Goal: Information Seeking & Learning: Learn about a topic

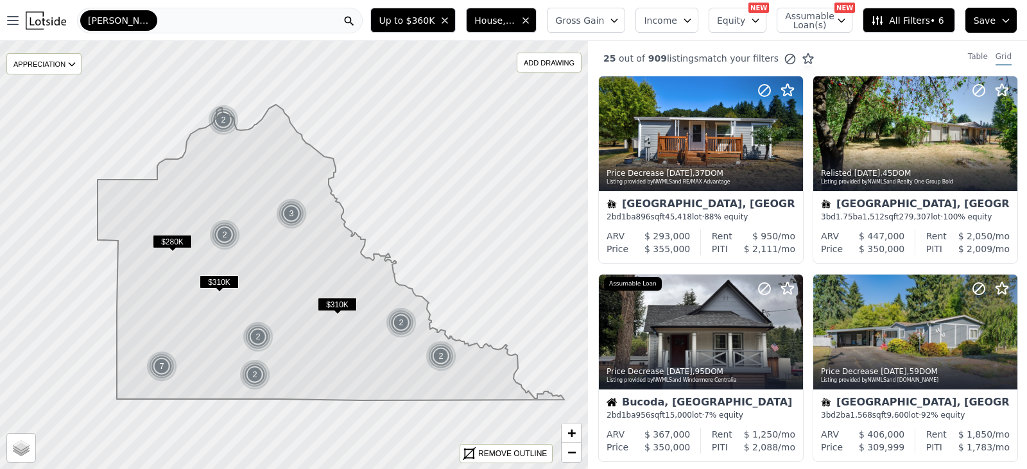
click at [246, 18] on div "[PERSON_NAME]" at bounding box center [220, 21] width 286 height 26
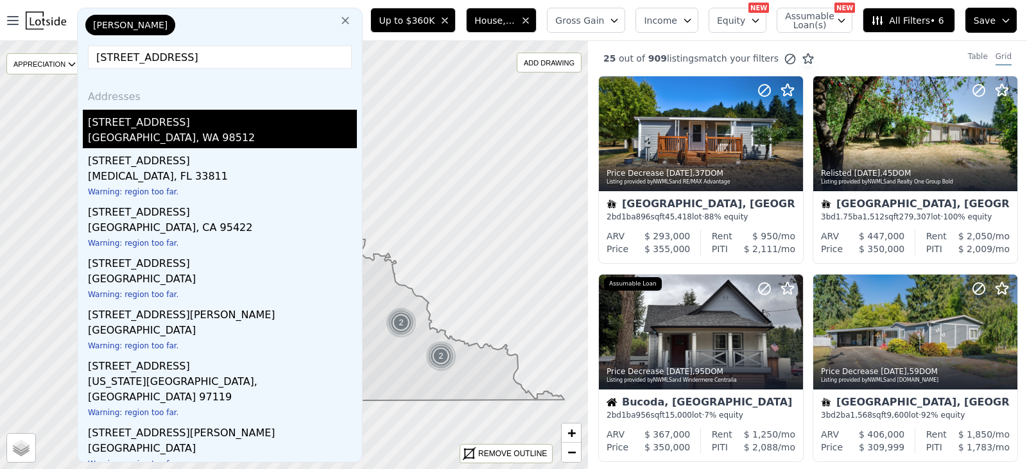
type input "[STREET_ADDRESS]"
click at [121, 139] on div "[GEOGRAPHIC_DATA], WA 98512" at bounding box center [222, 139] width 269 height 18
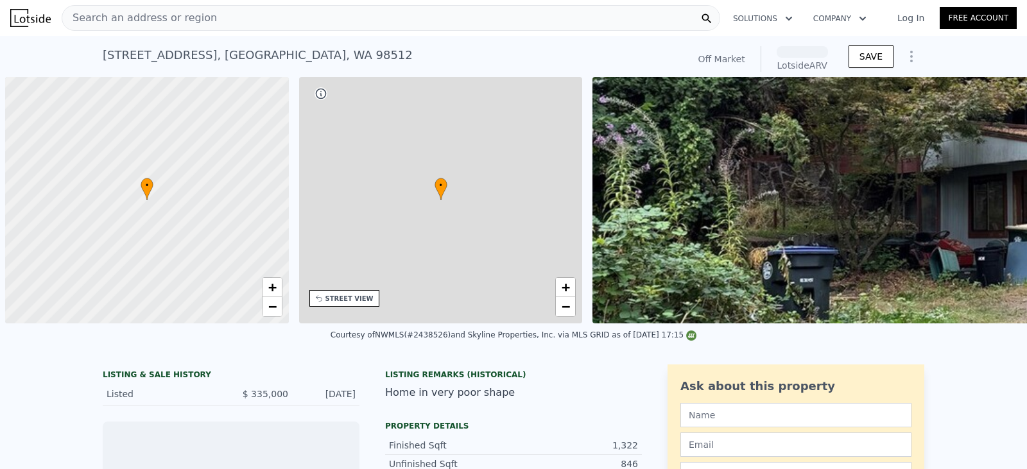
scroll to position [0, 5]
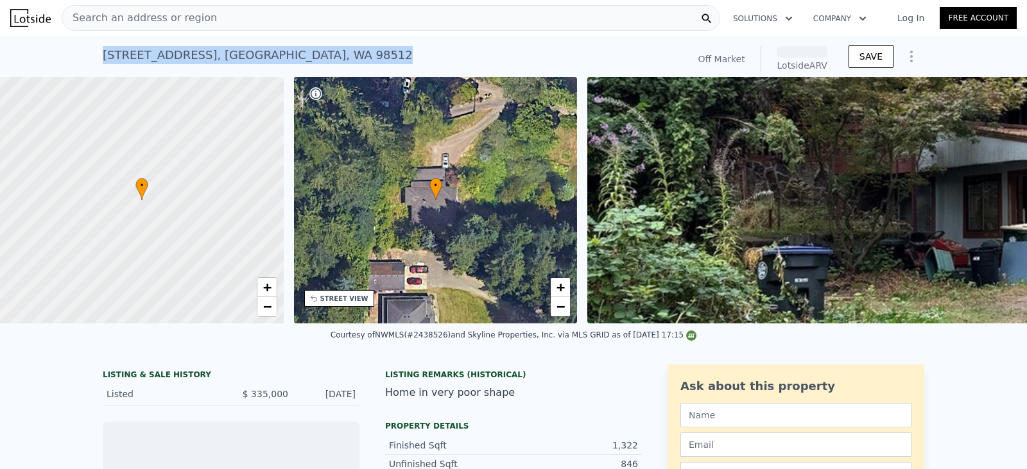
drag, startPoint x: 99, startPoint y: 51, endPoint x: 388, endPoint y: 53, distance: 288.8
click at [388, 53] on div "[STREET_ADDRESS] Sold (~[GEOGRAPHIC_DATA] )" at bounding box center [392, 59] width 579 height 36
copy div "[STREET_ADDRESS]"
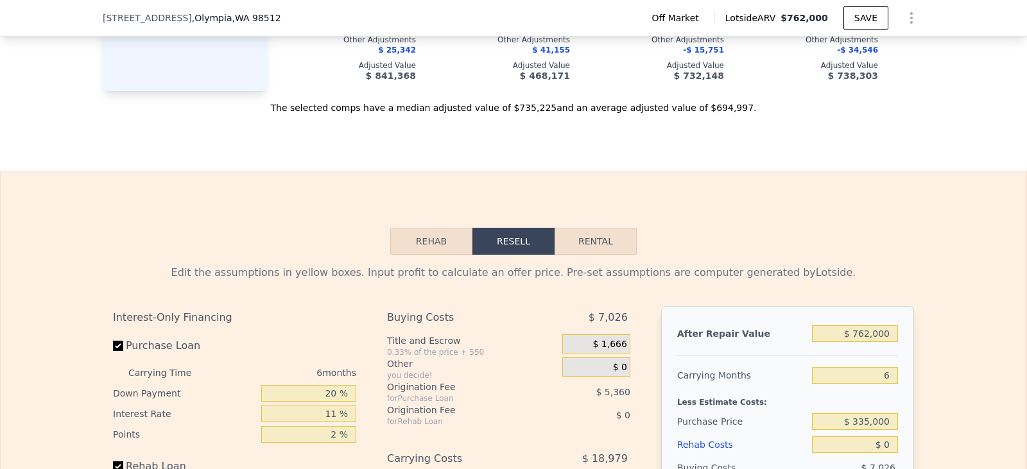
scroll to position [1600, 0]
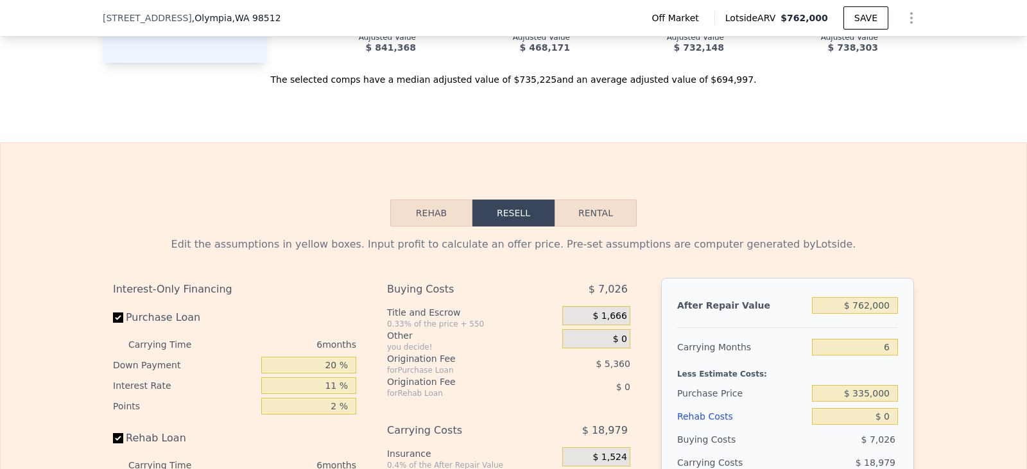
click at [433, 223] on button "Rehab" at bounding box center [431, 213] width 82 height 27
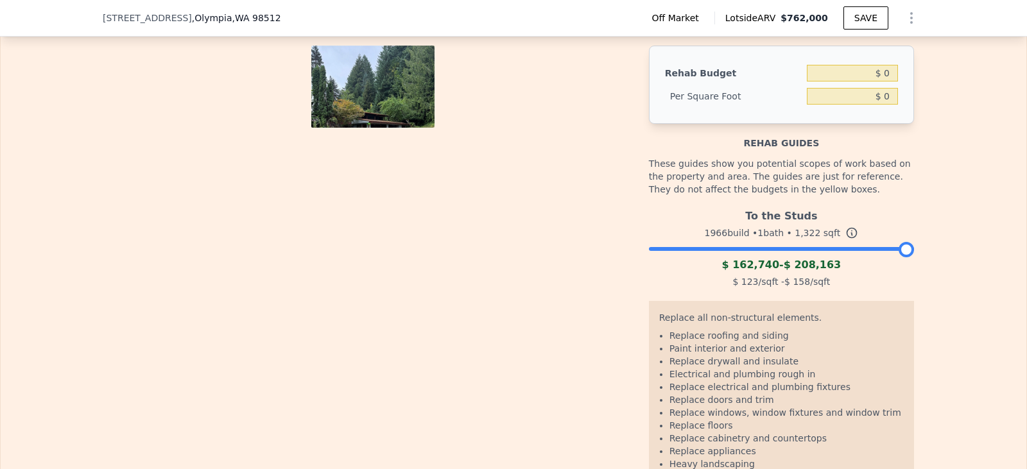
scroll to position [1856, 0]
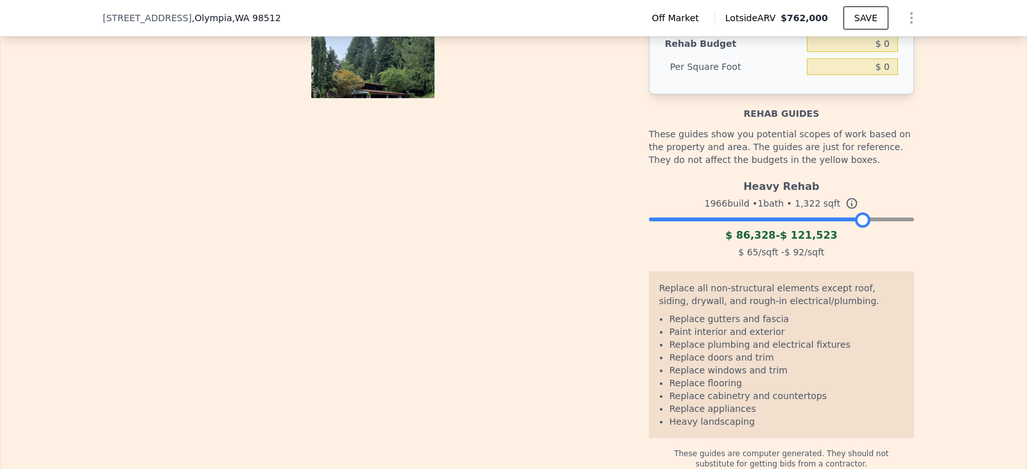
click at [858, 220] on div at bounding box center [781, 216] width 265 height 8
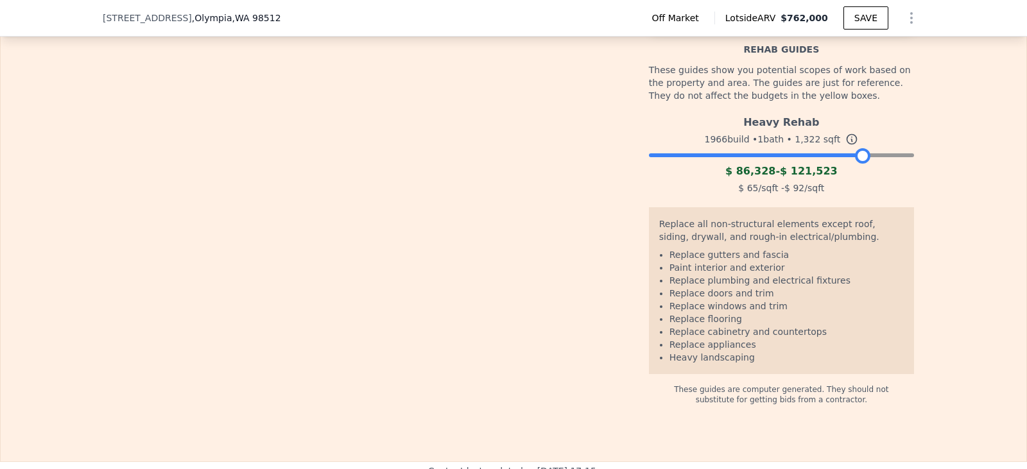
click at [882, 156] on div at bounding box center [781, 152] width 265 height 8
click at [898, 156] on div at bounding box center [781, 152] width 265 height 8
click at [907, 156] on div at bounding box center [781, 152] width 265 height 8
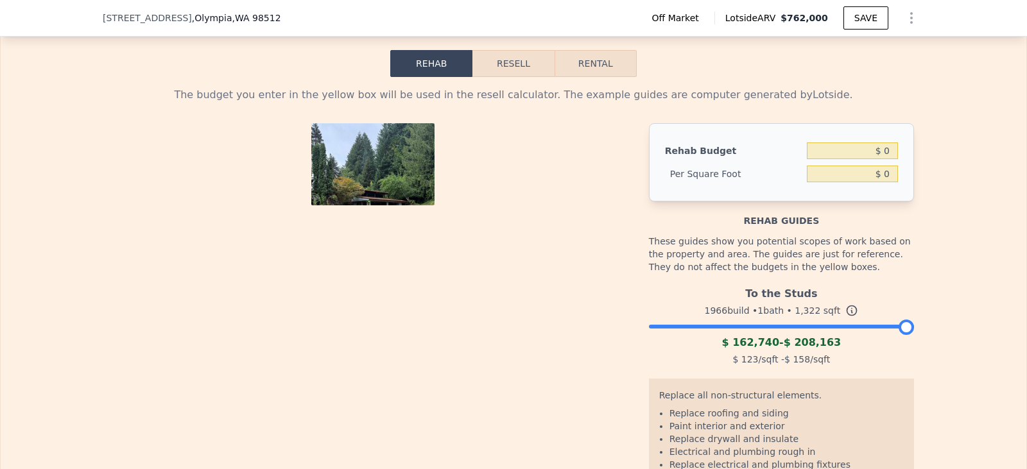
scroll to position [1728, 0]
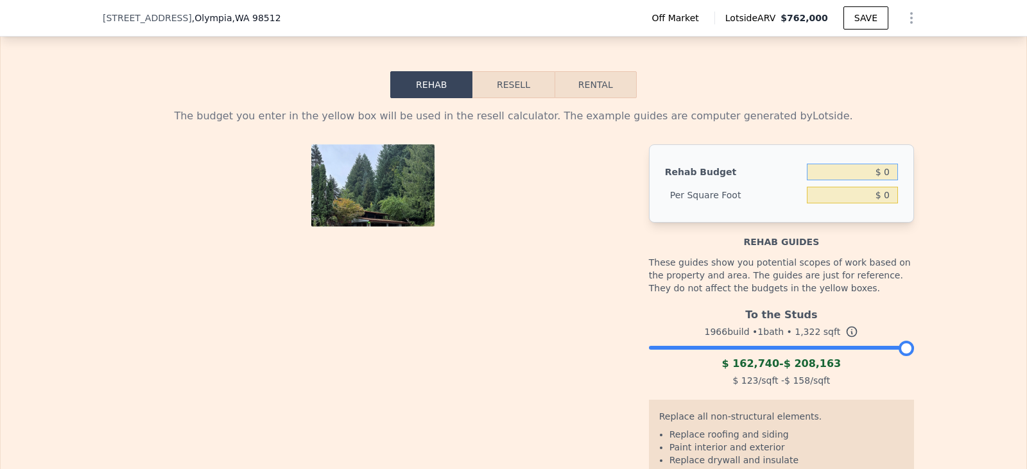
drag, startPoint x: 850, startPoint y: 178, endPoint x: 920, endPoint y: 178, distance: 69.9
click at [920, 178] on div "The budget you enter in the yellow box will be used in the resell calculator. T…" at bounding box center [513, 354] width 1025 height 512
type input "$ 130"
type input "$ 0"
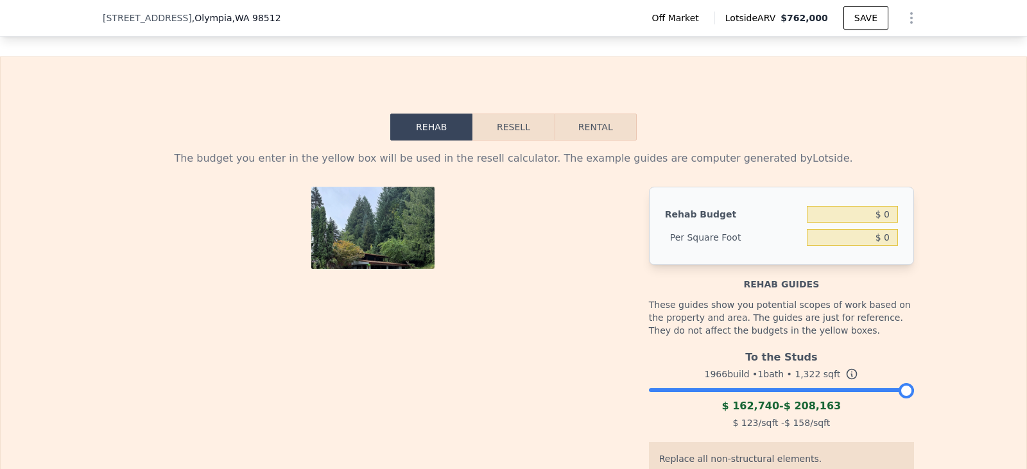
scroll to position [1664, 0]
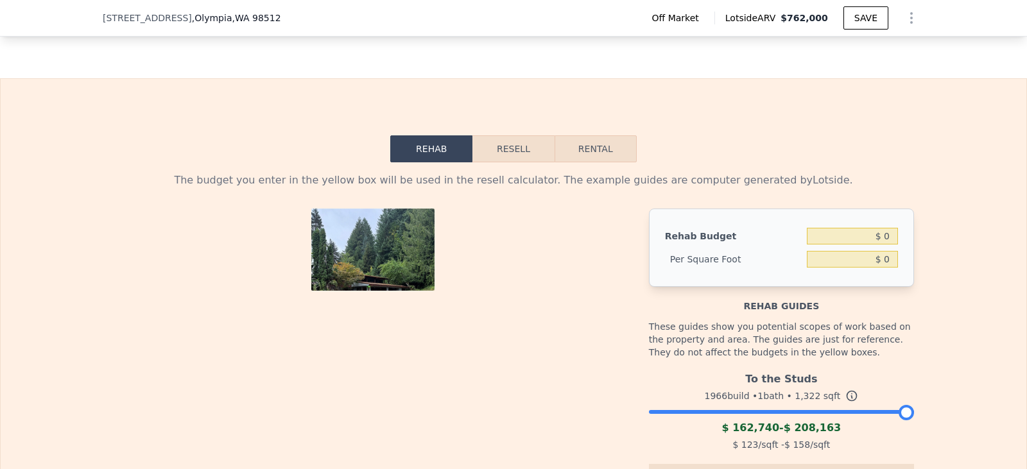
click at [855, 259] on div "$ 0" at bounding box center [852, 259] width 91 height 23
drag, startPoint x: 864, startPoint y: 267, endPoint x: 875, endPoint y: 267, distance: 10.9
click at [864, 267] on input "$ 0" at bounding box center [852, 259] width 91 height 17
drag, startPoint x: 887, startPoint y: 267, endPoint x: 878, endPoint y: 268, distance: 8.4
click at [878, 268] on input "$ 0" at bounding box center [852, 259] width 91 height 17
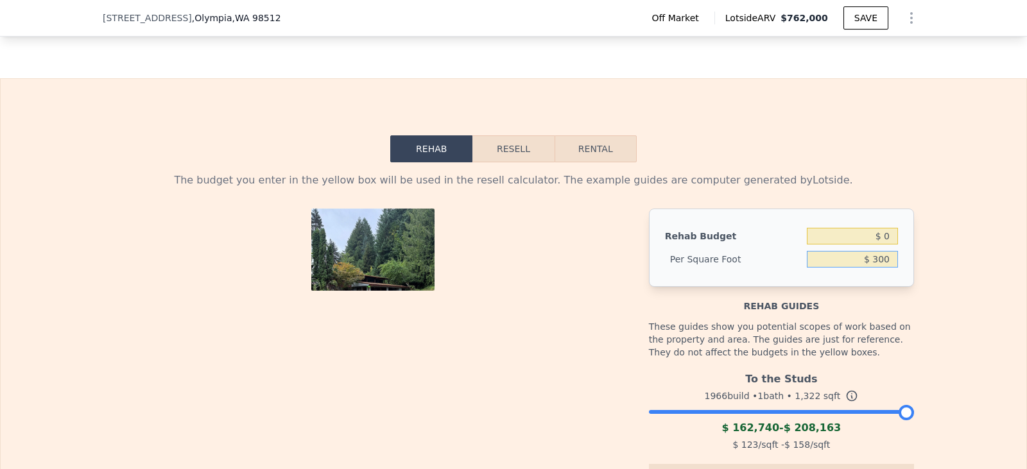
type input "$ 300"
type input "$ 396,600"
drag, startPoint x: 887, startPoint y: 273, endPoint x: 859, endPoint y: 268, distance: 28.7
click at [859, 268] on input "$ 300" at bounding box center [852, 259] width 91 height 17
type input "$ 130.00"
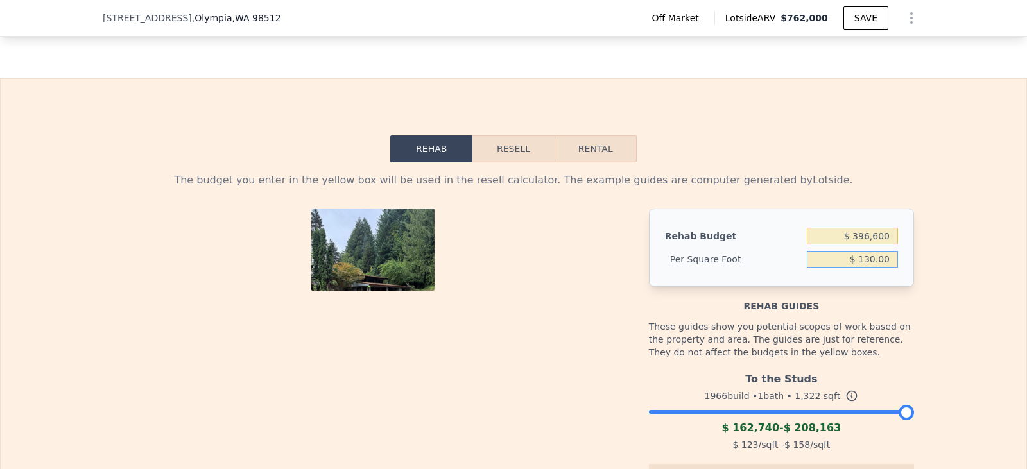
type input "$ 171,860"
click at [501, 159] on button "Resell" at bounding box center [512, 148] width 81 height 27
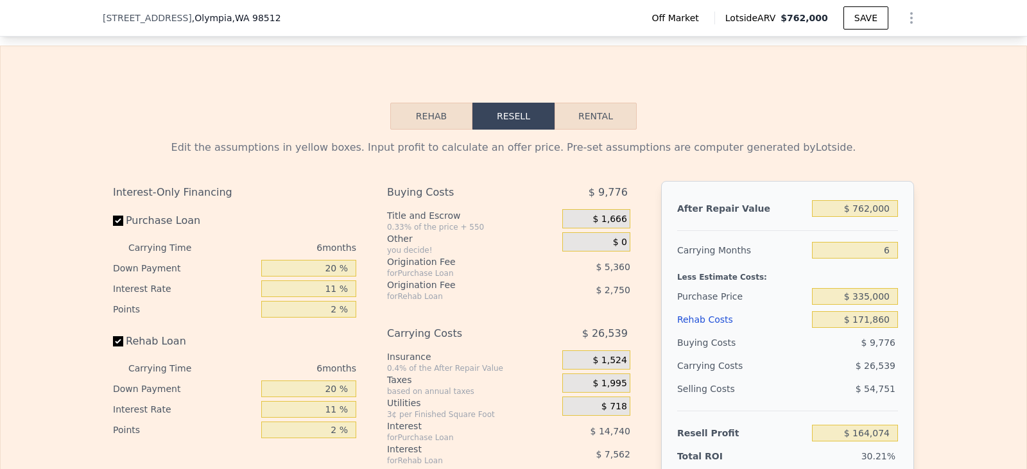
scroll to position [1728, 0]
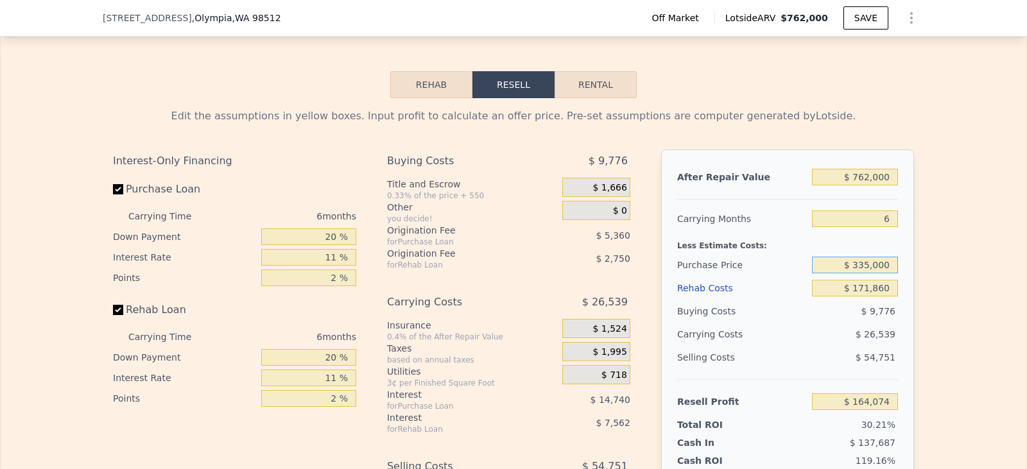
click at [861, 270] on input "$ 335,000" at bounding box center [855, 265] width 86 height 17
type input "$ 375,000"
type input "$ 121,543"
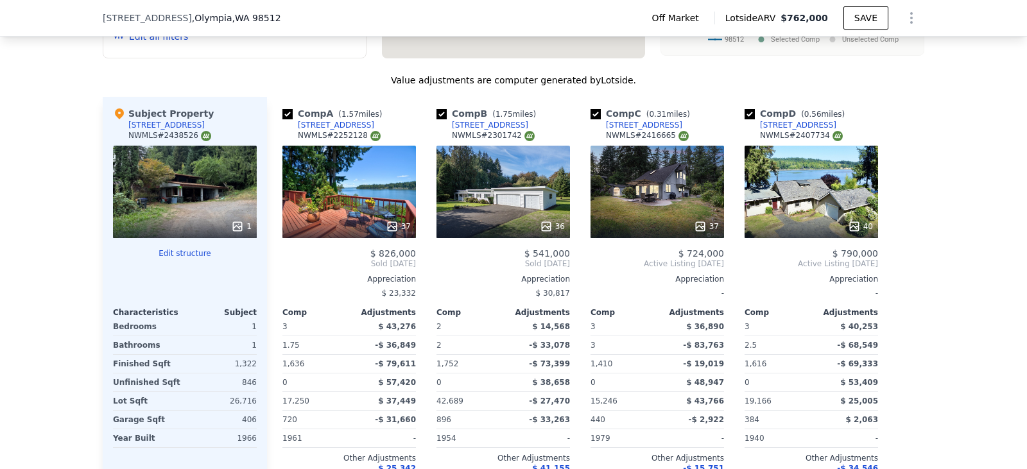
scroll to position [1151, 0]
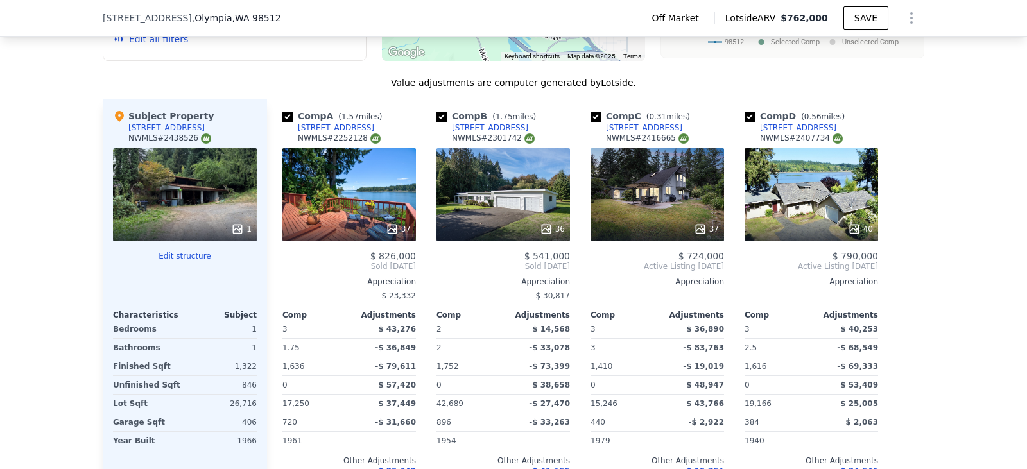
click at [176, 261] on button "Edit structure" at bounding box center [185, 256] width 144 height 10
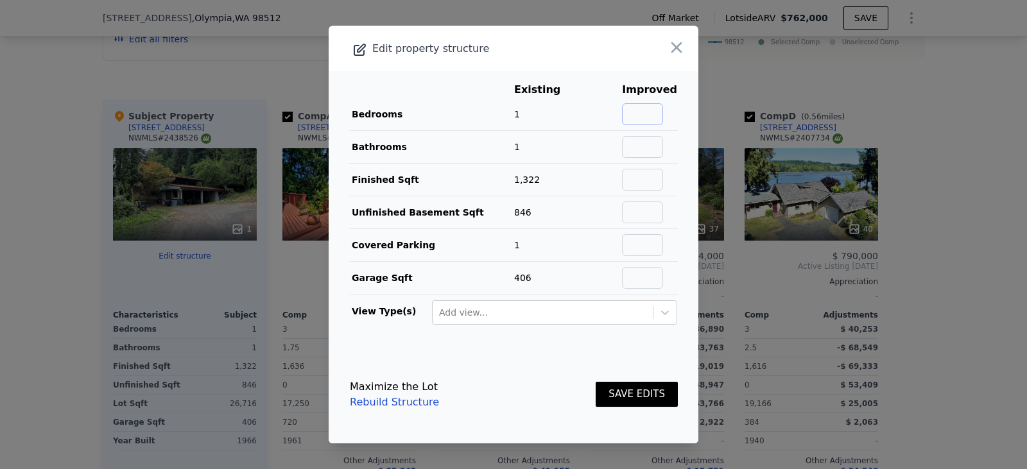
click at [642, 112] on input "text" at bounding box center [642, 114] width 41 height 22
type input "4"
type input "2.5"
type input "2200"
type input "0"
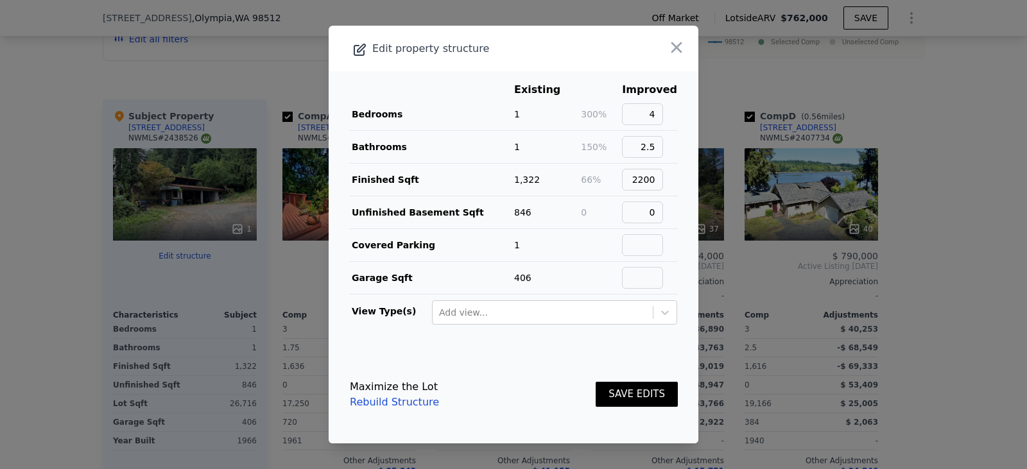
click at [403, 403] on link "Rebuild Structure" at bounding box center [394, 402] width 89 height 15
click at [625, 393] on button "SAVE EDITS" at bounding box center [636, 394] width 82 height 25
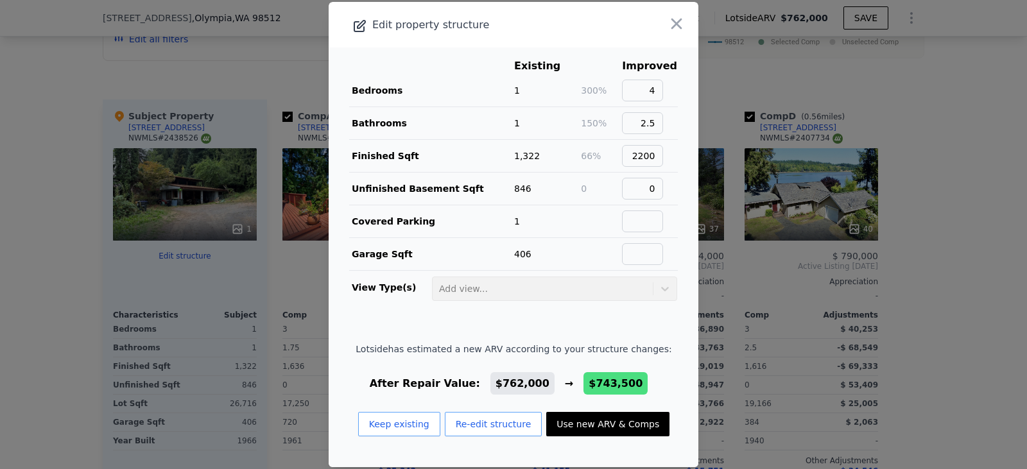
click at [649, 208] on td at bounding box center [649, 221] width 56 height 33
click at [497, 430] on button "Re-edit structure" at bounding box center [494, 424] width 98 height 24
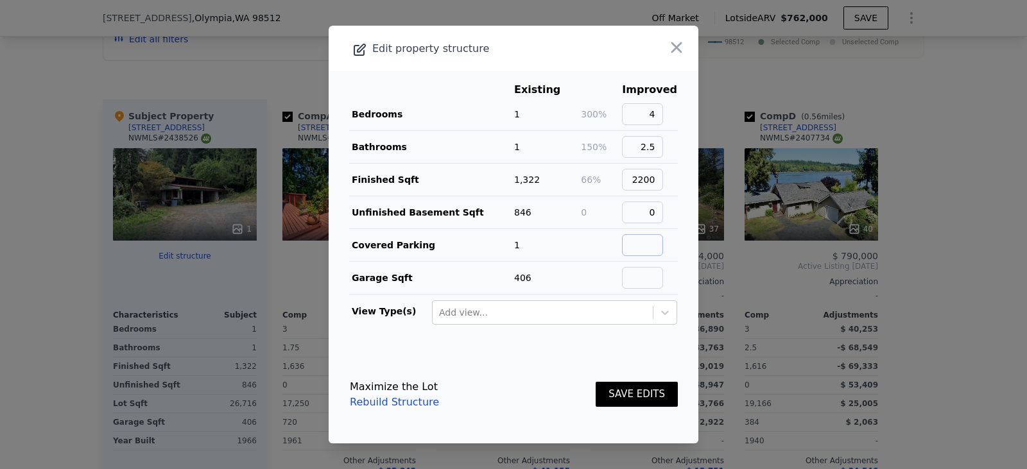
click at [645, 251] on input "text" at bounding box center [642, 245] width 41 height 22
type input "1"
type input "406"
click at [624, 393] on button "SAVE EDITS" at bounding box center [636, 394] width 82 height 25
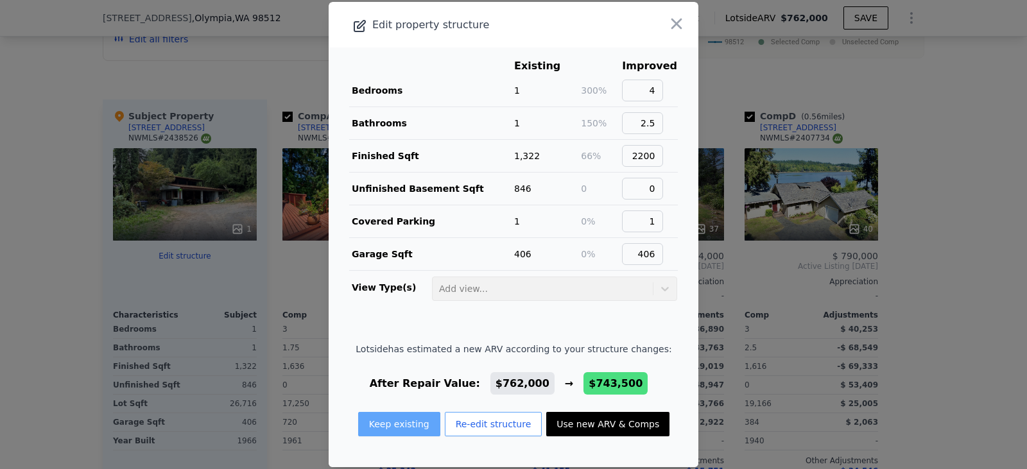
click at [403, 420] on button "Keep existing" at bounding box center [399, 424] width 82 height 24
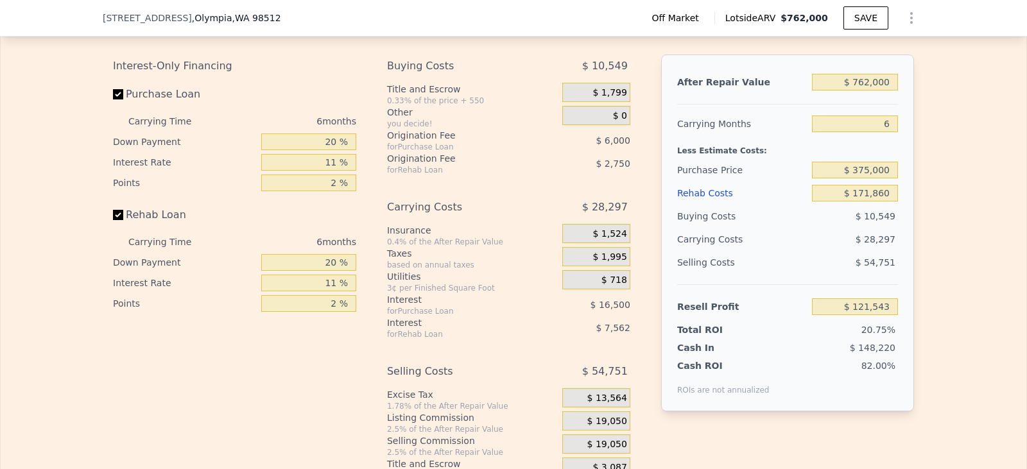
scroll to position [1856, 0]
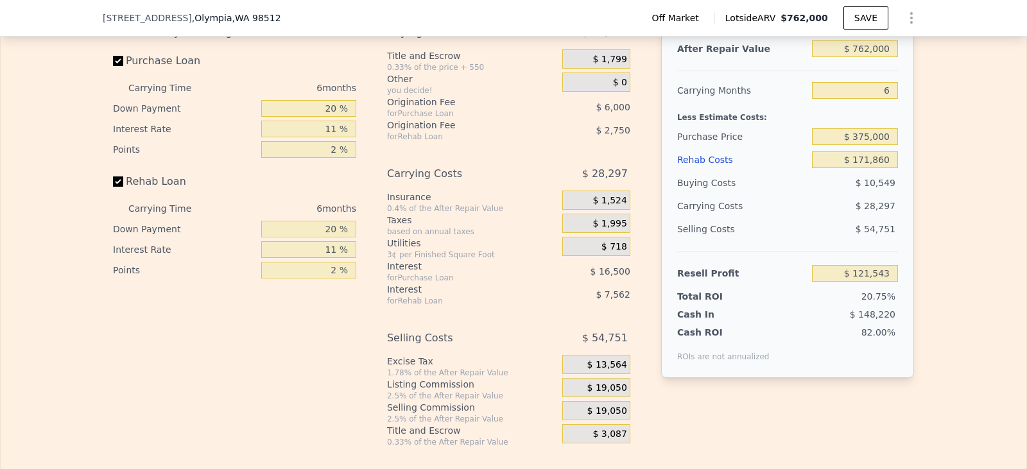
type input "$ 0"
type input "$ 346,244"
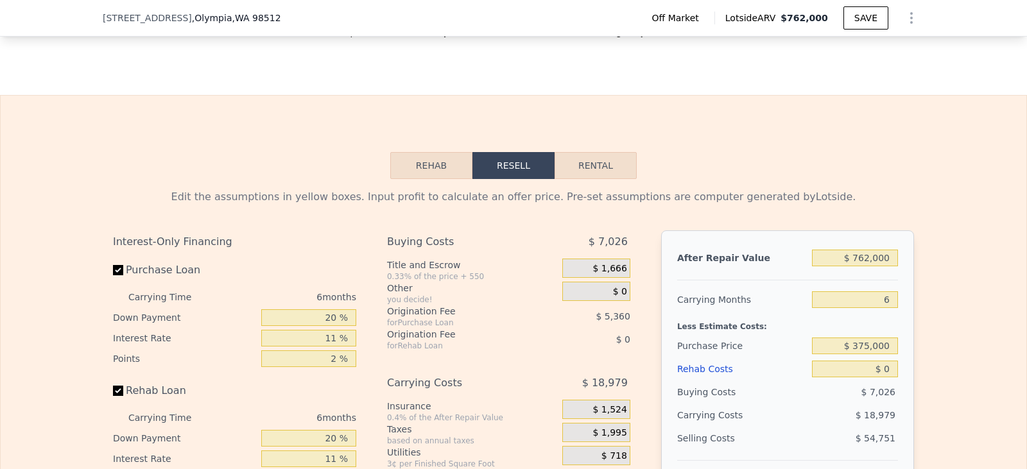
scroll to position [1664, 0]
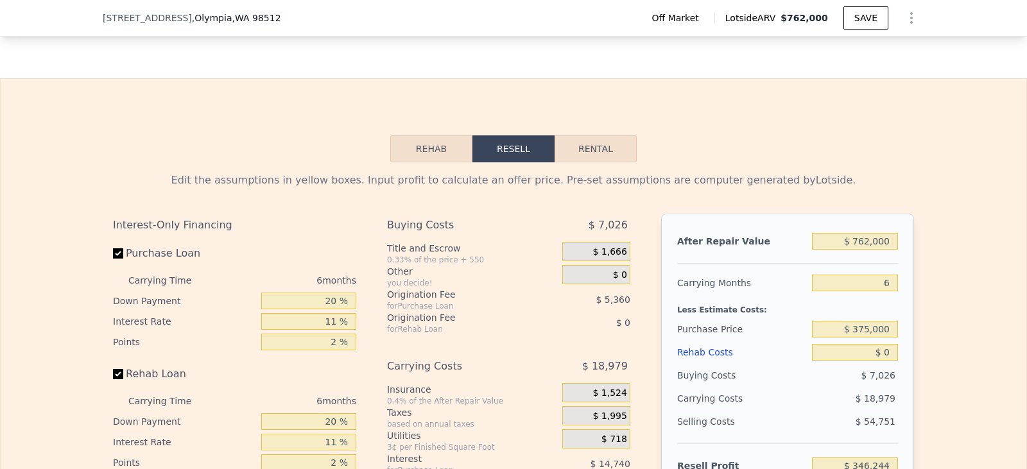
click at [411, 159] on button "Rehab" at bounding box center [431, 148] width 82 height 27
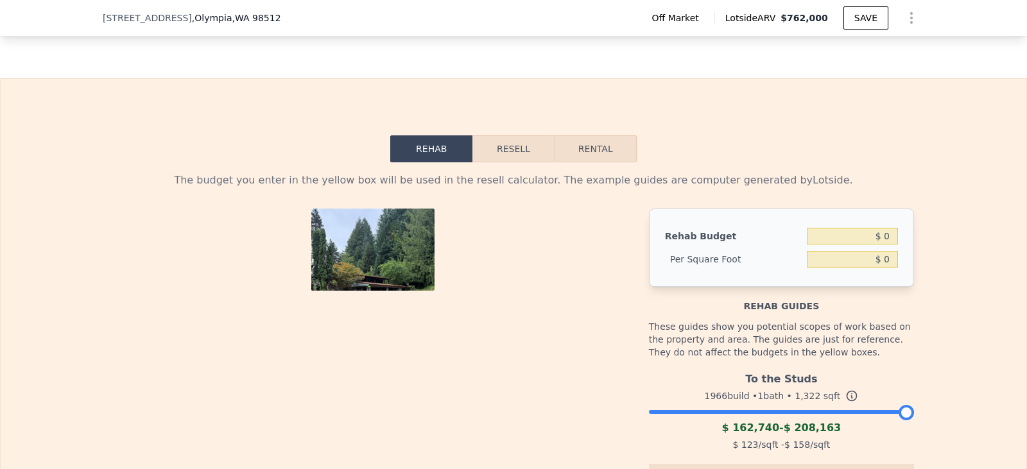
scroll to position [1728, 0]
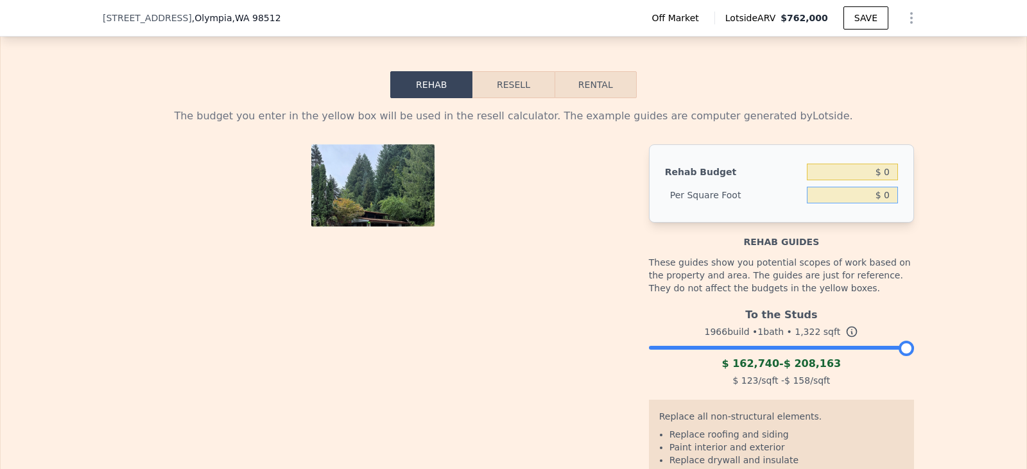
drag, startPoint x: 879, startPoint y: 207, endPoint x: 888, endPoint y: 207, distance: 9.0
click at [888, 203] on input "$ 0" at bounding box center [852, 195] width 91 height 17
type input "$ 135"
type input "$ 178,470"
click at [506, 96] on button "Resell" at bounding box center [512, 84] width 81 height 27
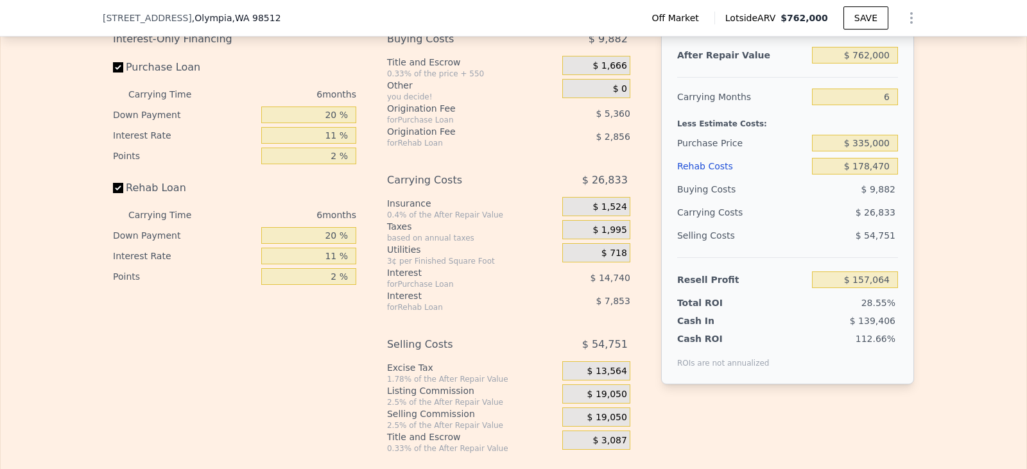
scroll to position [1856, 0]
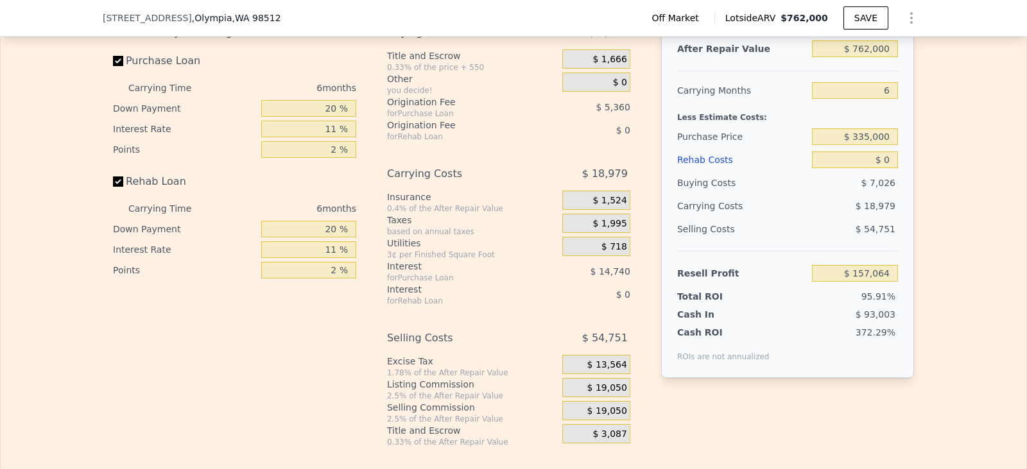
type input "$ 0"
type input "$ 346,244"
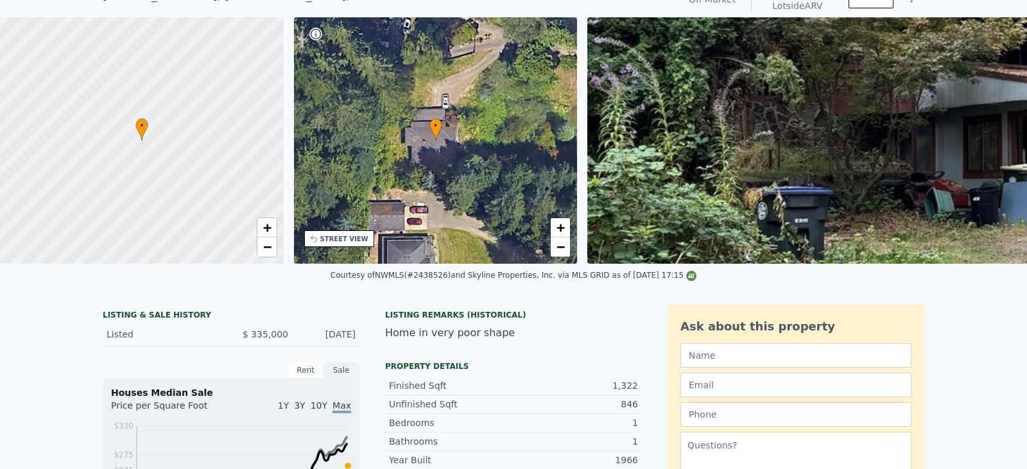
scroll to position [0, 0]
